Goal: Navigation & Orientation: Go to known website

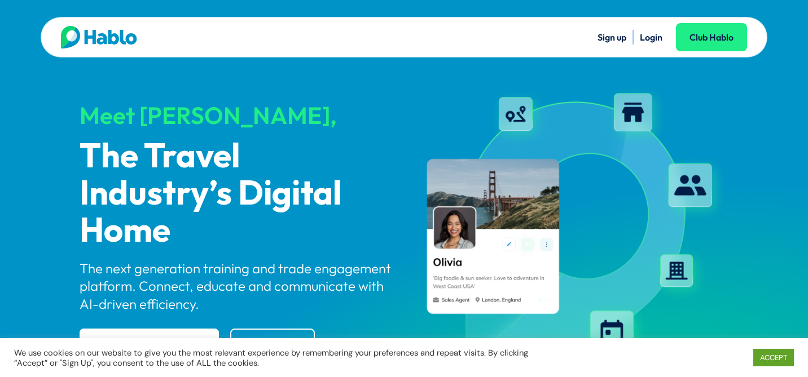
click at [652, 41] on link "Login" at bounding box center [651, 37] width 23 height 11
click at [776, 354] on link "ACCEPT" at bounding box center [773, 357] width 41 height 17
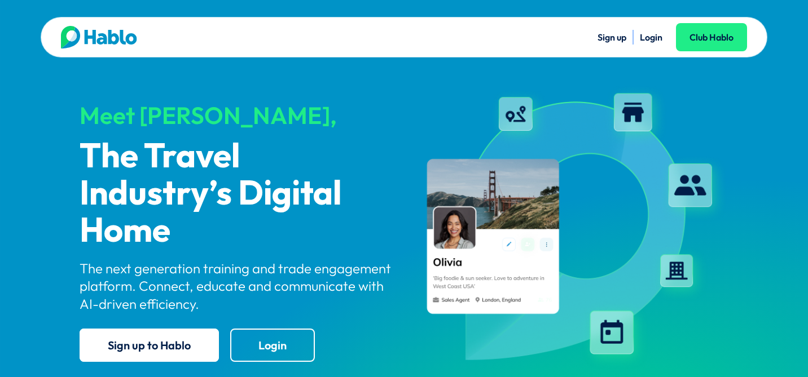
click at [654, 36] on link "Login" at bounding box center [651, 37] width 23 height 11
